Goal: Complete application form

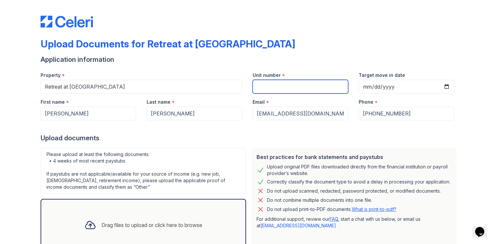
click at [284, 84] on input "Unit number" at bounding box center [301, 87] width 96 height 14
type input "8"
type input "918"
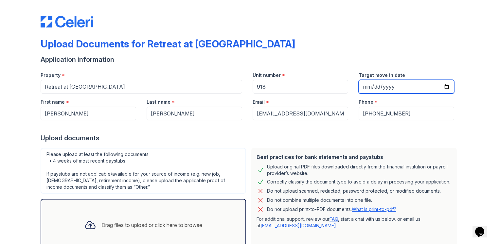
click at [443, 84] on input "Target move in date" at bounding box center [407, 87] width 96 height 14
type input "[DATE]"
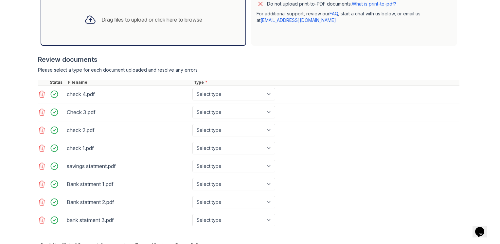
scroll to position [206, 0]
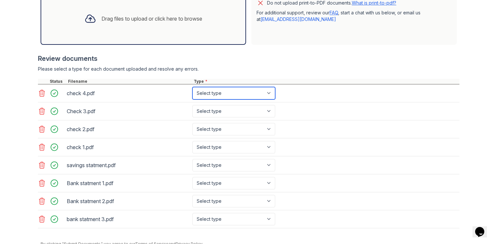
click at [269, 94] on select "Select type Paystub Bank Statement Offer Letter Tax Documents Benefit Award Let…" at bounding box center [233, 93] width 83 height 12
select select "paystub"
click at [192, 87] on select "Select type Paystub Bank Statement Offer Letter Tax Documents Benefit Award Let…" at bounding box center [233, 93] width 83 height 12
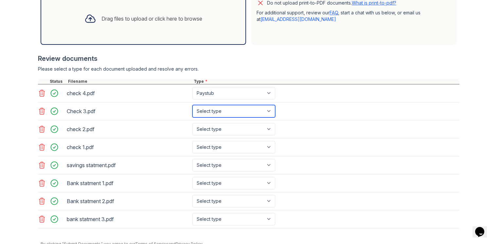
click at [220, 107] on select "Select type Paystub Bank Statement Offer Letter Tax Documents Benefit Award Let…" at bounding box center [233, 111] width 83 height 12
select select "paystub"
click at [192, 105] on select "Select type Paystub Bank Statement Offer Letter Tax Documents Benefit Award Let…" at bounding box center [233, 111] width 83 height 12
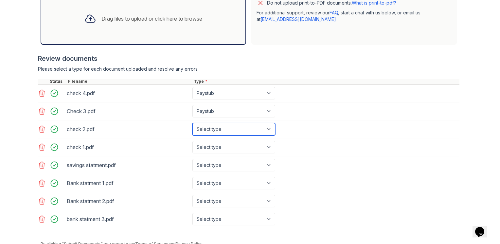
click at [199, 127] on select "Select type Paystub Bank Statement Offer Letter Tax Documents Benefit Award Let…" at bounding box center [233, 129] width 83 height 12
select select "paystub"
click at [192, 123] on select "Select type Paystub Bank Statement Offer Letter Tax Documents Benefit Award Let…" at bounding box center [233, 129] width 83 height 12
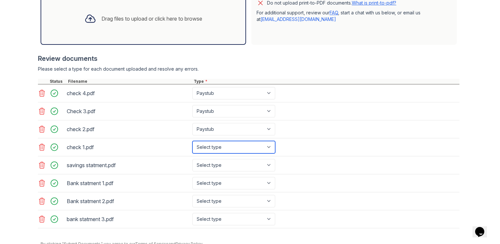
click at [209, 149] on select "Select type Paystub Bank Statement Offer Letter Tax Documents Benefit Award Let…" at bounding box center [233, 147] width 83 height 12
select select "paystub"
click at [192, 141] on select "Select type Paystub Bank Statement Offer Letter Tax Documents Benefit Award Let…" at bounding box center [233, 147] width 83 height 12
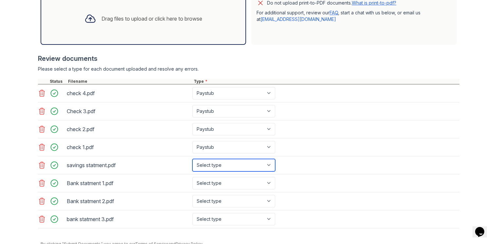
click at [211, 164] on select "Select type Paystub Bank Statement Offer Letter Tax Documents Benefit Award Let…" at bounding box center [233, 165] width 83 height 12
select select "bank_statement"
click at [192, 159] on select "Select type Paystub Bank Statement Offer Letter Tax Documents Benefit Award Let…" at bounding box center [233, 165] width 83 height 12
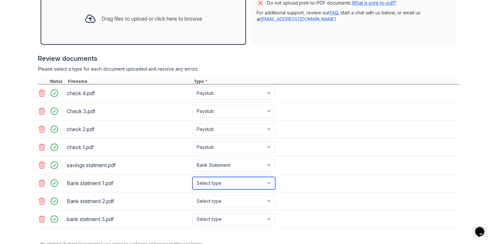
click at [215, 180] on select "Select type Paystub Bank Statement Offer Letter Tax Documents Benefit Award Let…" at bounding box center [233, 183] width 83 height 12
select select "bank_statement"
click at [192, 177] on select "Select type Paystub Bank Statement Offer Letter Tax Documents Benefit Award Let…" at bounding box center [233, 183] width 83 height 12
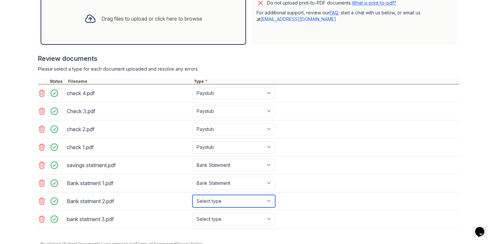
click at [215, 197] on select "Select type Paystub Bank Statement Offer Letter Tax Documents Benefit Award Let…" at bounding box center [233, 201] width 83 height 12
select select "bank_statement"
click at [192, 195] on select "Select type Paystub Bank Statement Offer Letter Tax Documents Benefit Award Let…" at bounding box center [233, 201] width 83 height 12
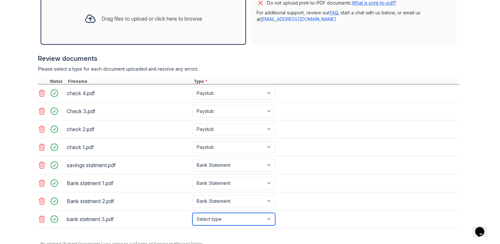
click at [220, 218] on select "Select type Paystub Bank Statement Offer Letter Tax Documents Benefit Award Let…" at bounding box center [233, 219] width 83 height 12
select select "bank_statement"
click at [192, 213] on select "Select type Paystub Bank Statement Offer Letter Tax Documents Benefit Award Let…" at bounding box center [233, 219] width 83 height 12
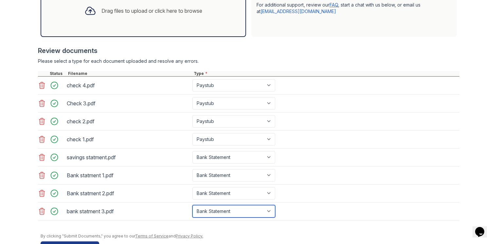
scroll to position [233, 0]
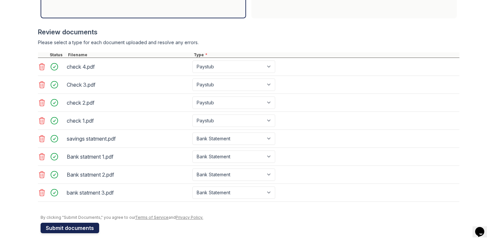
click at [72, 223] on button "Submit documents" at bounding box center [70, 228] width 59 height 10
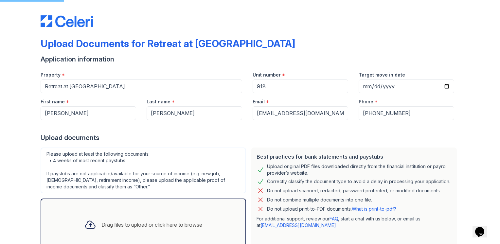
scroll to position [0, 0]
